Goal: Information Seeking & Learning: Learn about a topic

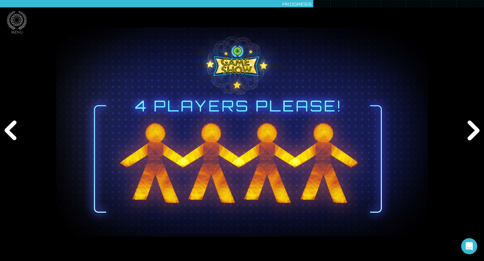
click at [421, 69] on img at bounding box center [241, 132] width 387 height 209
click at [473, 129] on div "Next" at bounding box center [471, 130] width 23 height 78
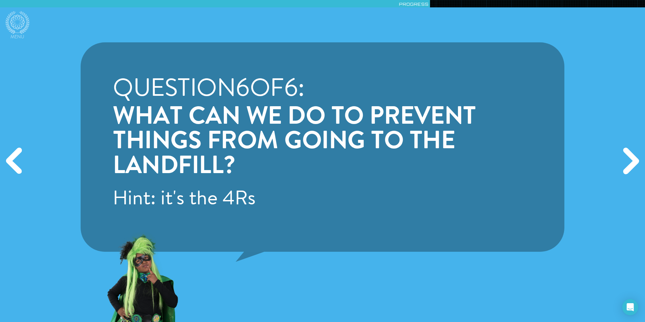
click at [483, 81] on div "Question 6 of 6 : What can we do to prevent things from going to the landfill? …" at bounding box center [322, 161] width 645 height 322
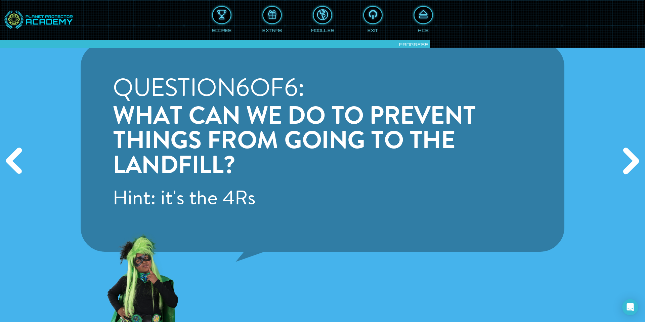
click at [483, 161] on div "Next" at bounding box center [629, 160] width 31 height 96
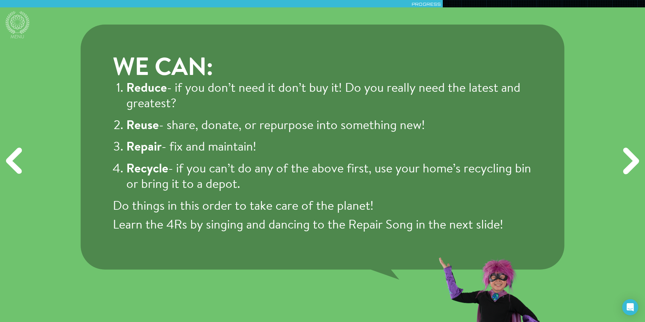
click at [483, 162] on div "Next" at bounding box center [629, 160] width 31 height 96
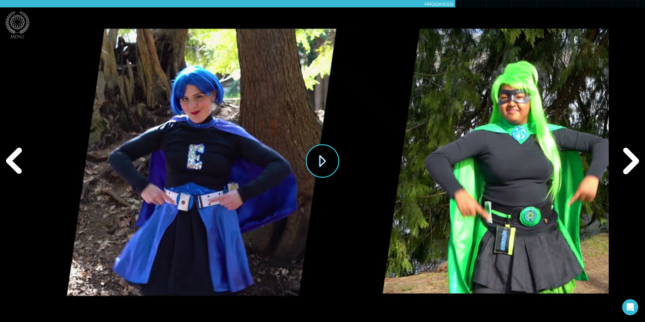
click at [324, 167] on button "Play" at bounding box center [323, 161] width 34 height 34
click at [483, 163] on div "Next" at bounding box center [629, 160] width 31 height 96
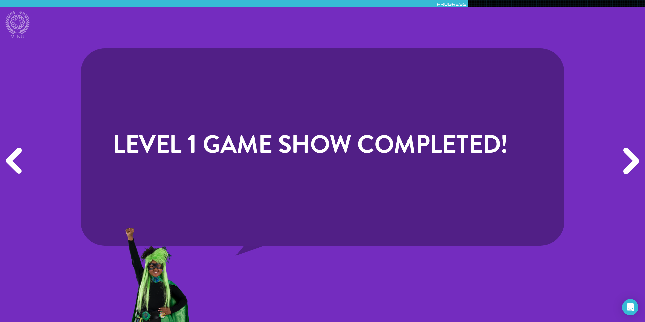
click at [483, 163] on div "Next" at bounding box center [629, 160] width 31 height 96
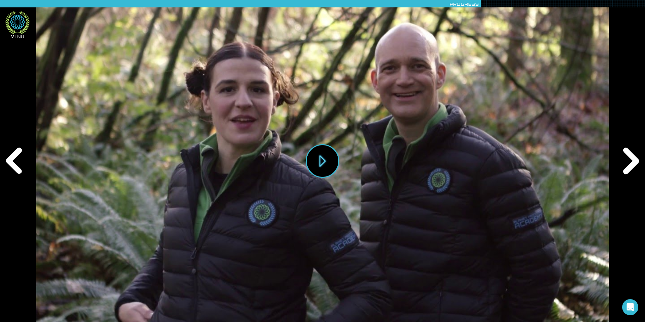
click at [21, 25] on icon at bounding box center [17, 22] width 24 height 23
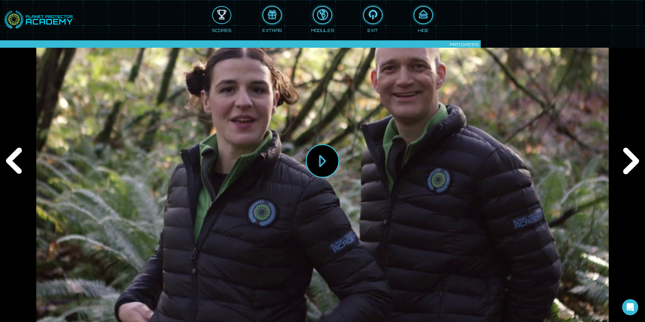
click at [217, 13] on div at bounding box center [222, 14] width 18 height 13
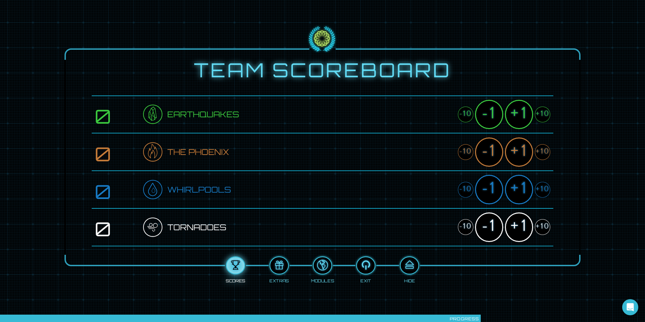
click at [483, 111] on div "+10" at bounding box center [542, 114] width 15 height 16
click at [483, 109] on div "+1" at bounding box center [519, 114] width 28 height 29
click at [483, 150] on div "+10" at bounding box center [542, 152] width 15 height 16
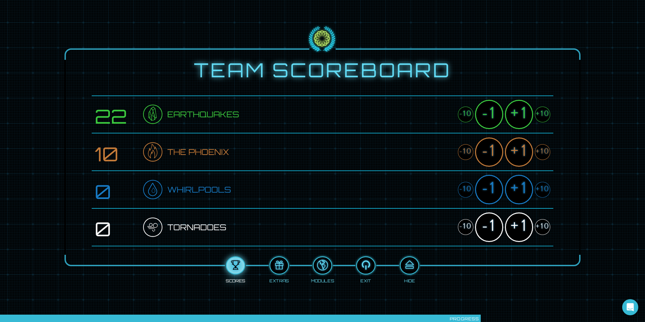
click at [483, 150] on div "+10" at bounding box center [542, 152] width 15 height 16
click at [483, 189] on div "+10" at bounding box center [542, 190] width 15 height 16
click at [483, 189] on div "+1" at bounding box center [519, 189] width 28 height 29
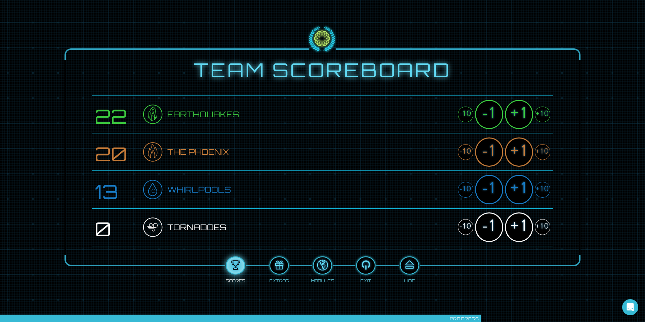
click at [483, 189] on div "+1" at bounding box center [519, 189] width 28 height 29
click at [483, 221] on div "+10" at bounding box center [542, 227] width 15 height 16
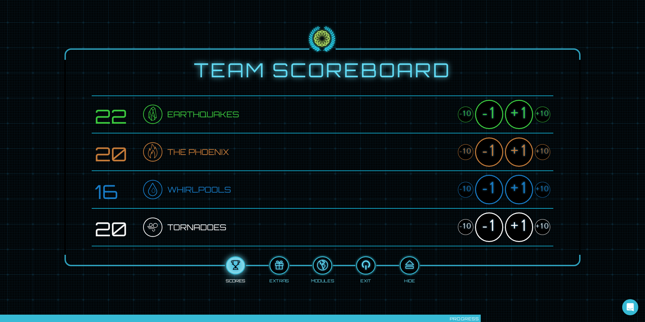
click at [483, 223] on div "+1" at bounding box center [519, 226] width 28 height 29
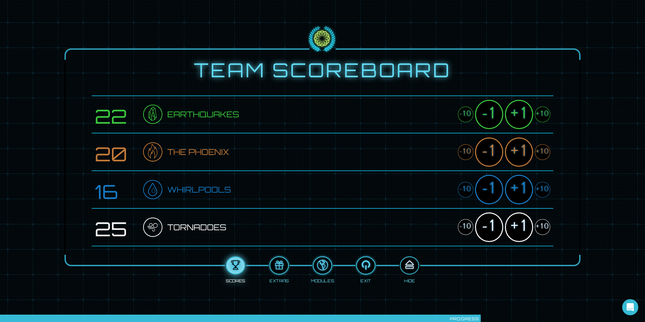
click at [410, 261] on div at bounding box center [409, 265] width 18 height 13
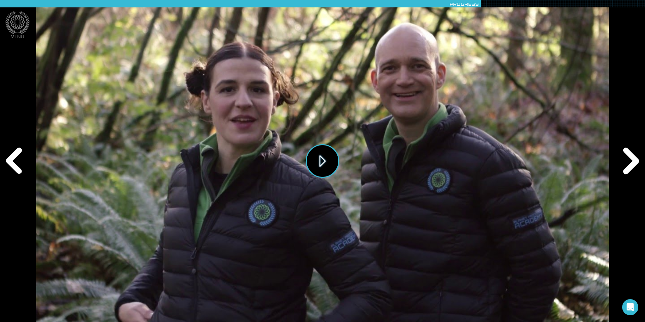
click at [322, 163] on button "Play" at bounding box center [323, 161] width 34 height 34
